Goal: Information Seeking & Learning: Learn about a topic

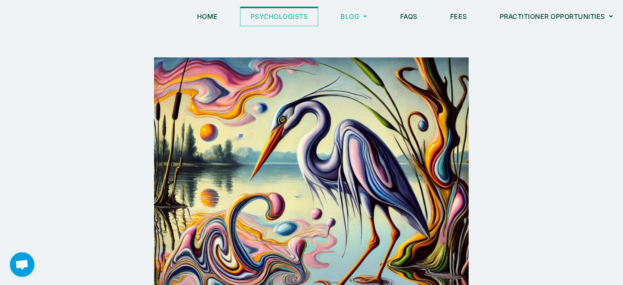
click at [269, 9] on link "Psychologists" at bounding box center [280, 16] width 78 height 19
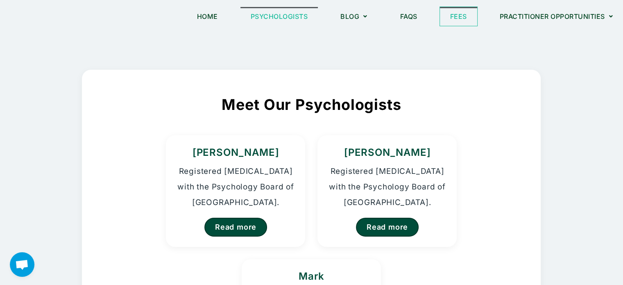
click at [448, 18] on link "Fees" at bounding box center [458, 16] width 37 height 19
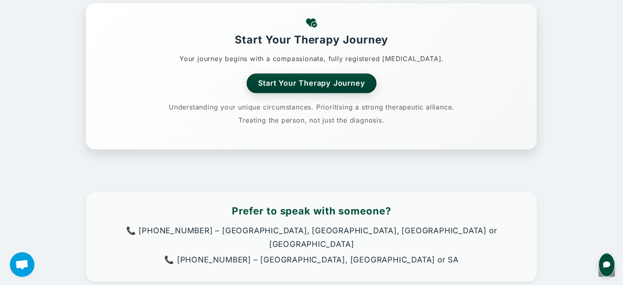
scroll to position [809, 0]
